Goal: Information Seeking & Learning: Learn about a topic

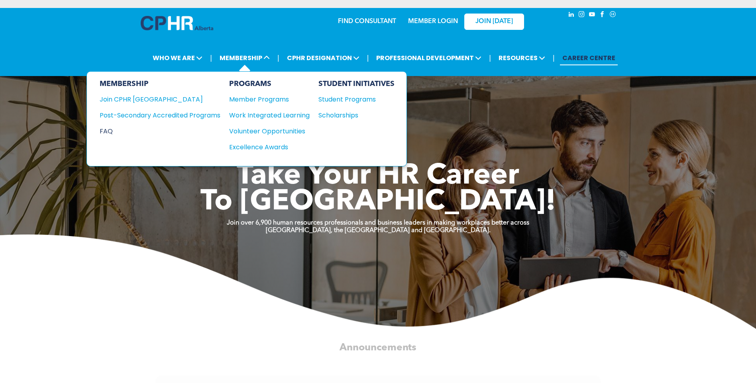
click at [114, 131] on div "FAQ" at bounding box center [154, 131] width 109 height 10
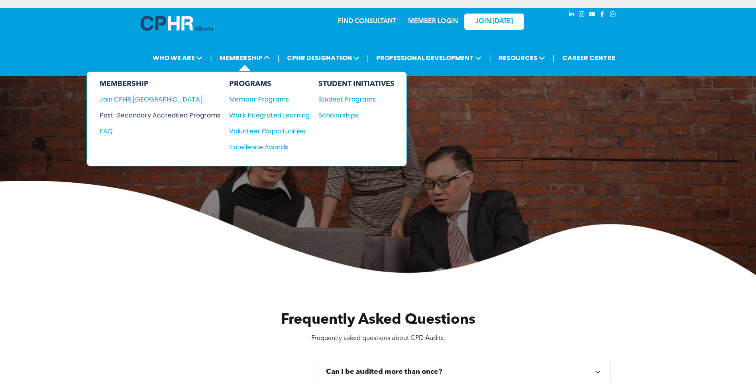
click at [166, 116] on div "Post-Secondary Accredited Programs" at bounding box center [154, 115] width 109 height 10
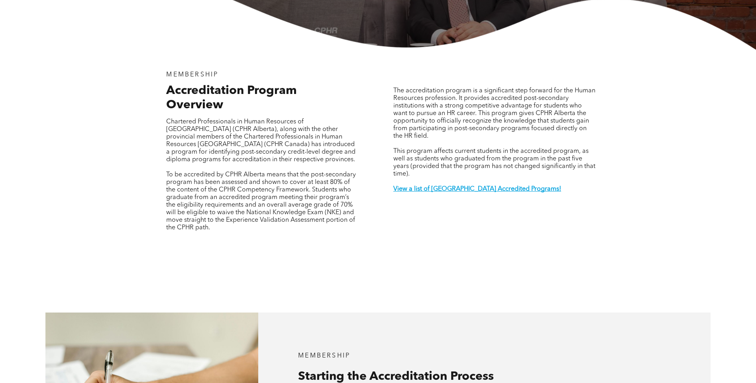
scroll to position [297, 0]
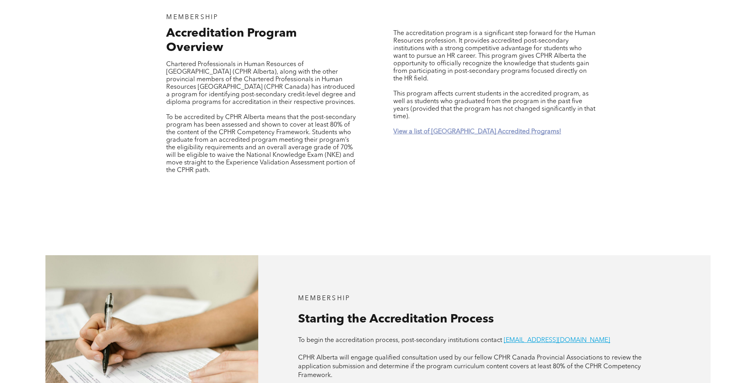
click at [498, 129] on strong "View a list of [GEOGRAPHIC_DATA] Accredited Programs!" at bounding box center [477, 132] width 168 height 6
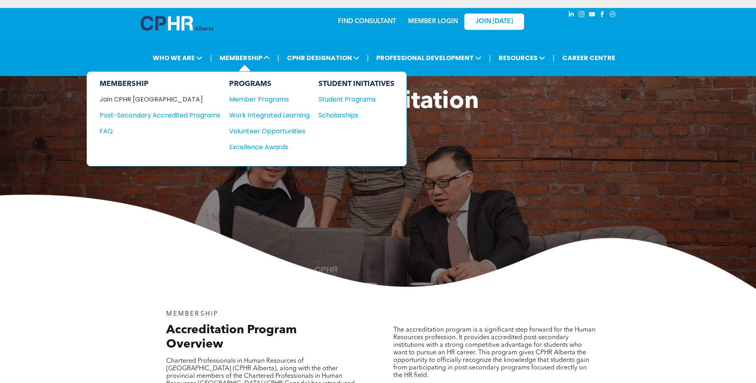
click at [147, 97] on div "Join CPHR [GEOGRAPHIC_DATA]" at bounding box center [154, 99] width 109 height 10
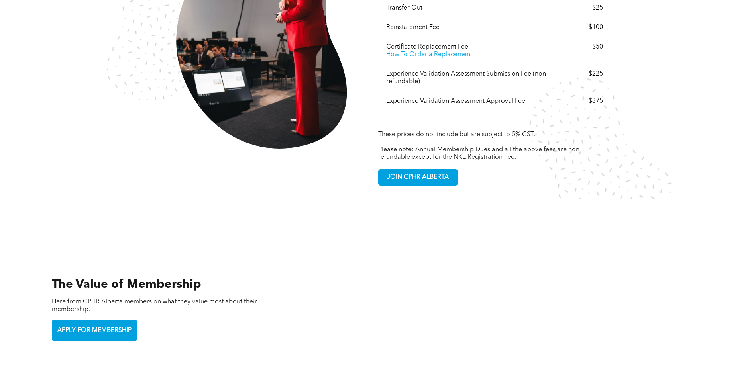
scroll to position [1394, 0]
